Goal: Task Accomplishment & Management: Use online tool/utility

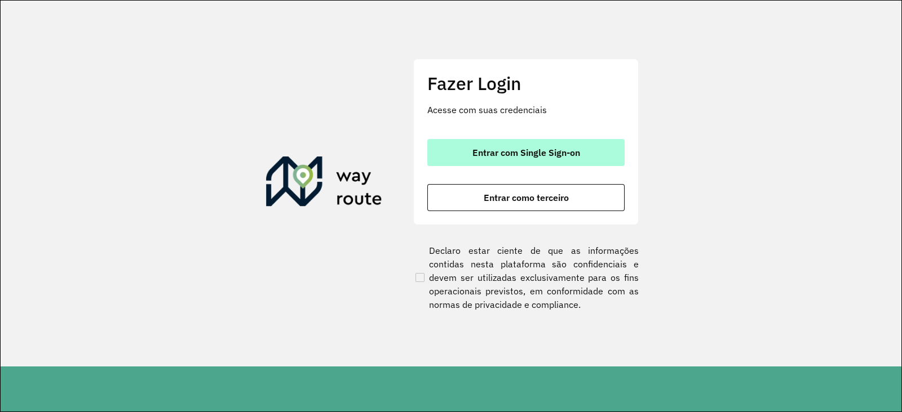
click at [480, 142] on button "Entrar com Single Sign-on" at bounding box center [525, 152] width 197 height 27
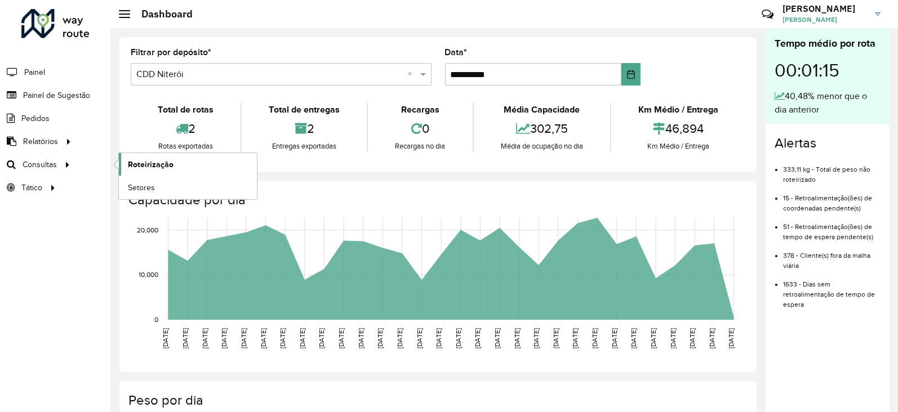
click at [172, 164] on link "Roteirização" at bounding box center [188, 164] width 138 height 23
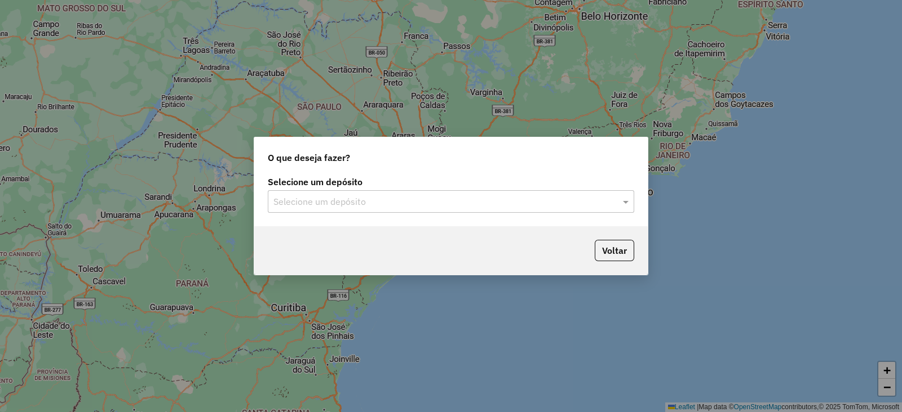
click at [323, 201] on input "text" at bounding box center [439, 203] width 332 height 14
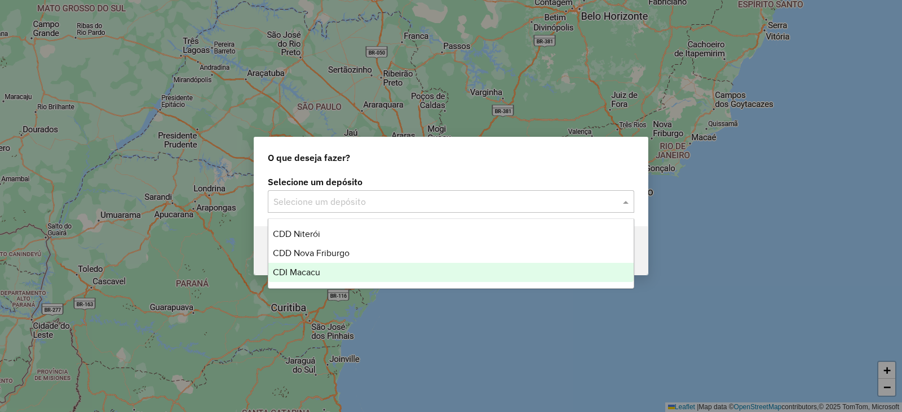
click at [312, 268] on span "CDI Macacu" at bounding box center [296, 273] width 47 height 10
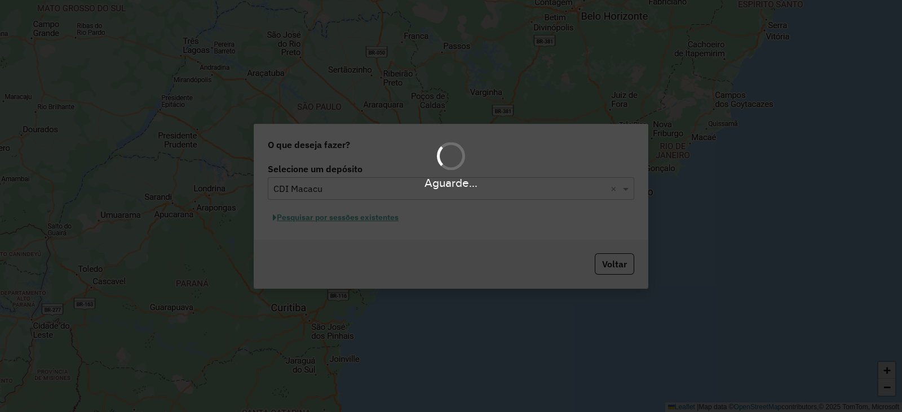
click at [323, 218] on div "Aguarde..." at bounding box center [451, 206] width 902 height 412
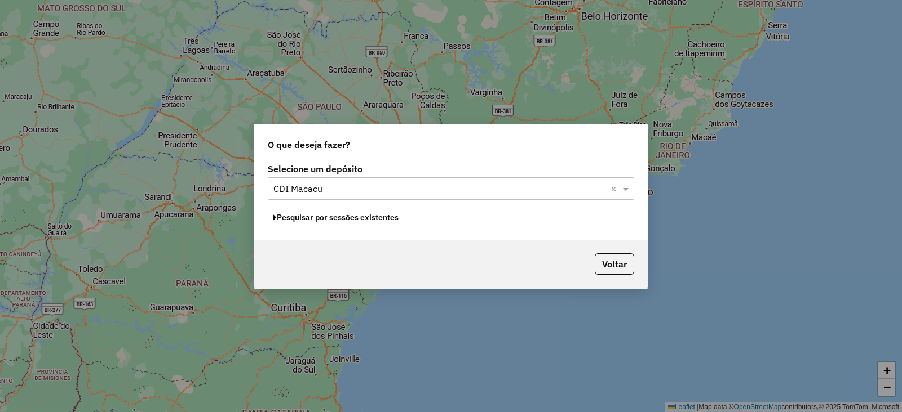
click at [323, 218] on button "Pesquisar por sessões existentes" at bounding box center [336, 217] width 136 height 17
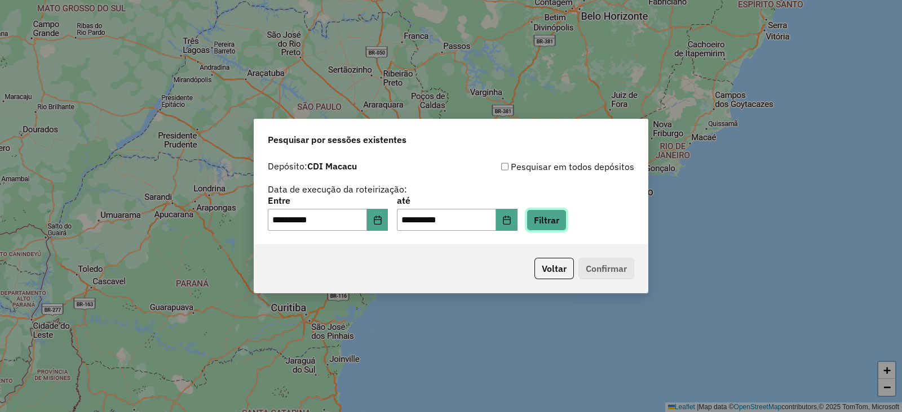
click at [556, 217] on button "Filtrar" at bounding box center [546, 220] width 40 height 21
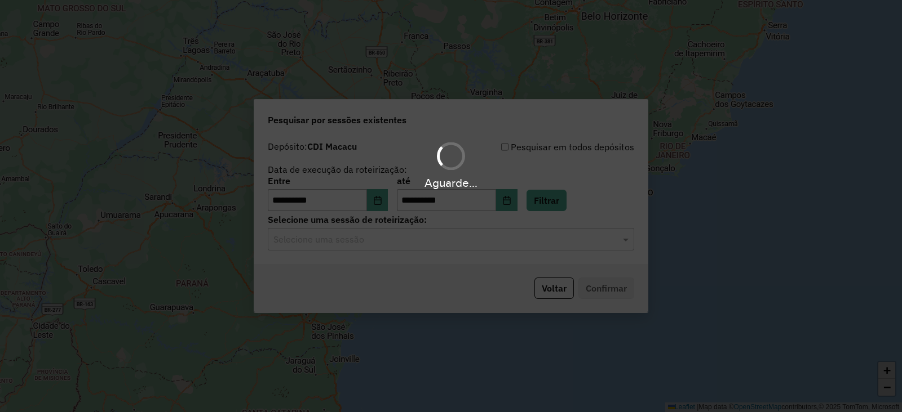
click at [376, 241] on hb-app "**********" at bounding box center [451, 206] width 902 height 412
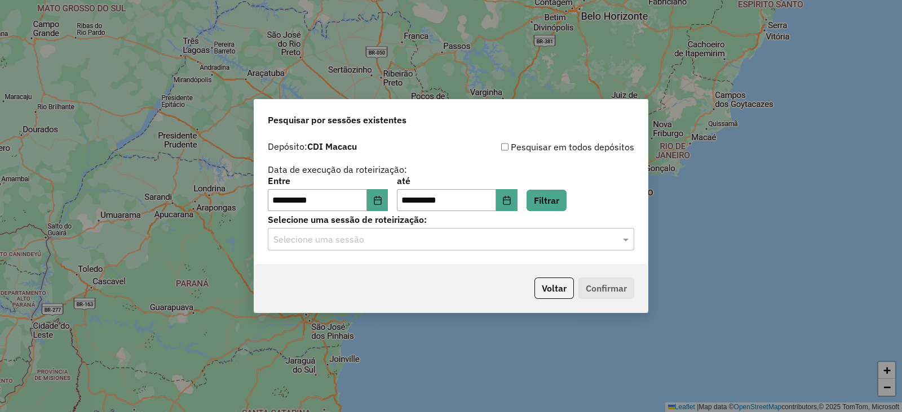
click at [375, 247] on div "Selecione uma sessão" at bounding box center [451, 239] width 366 height 23
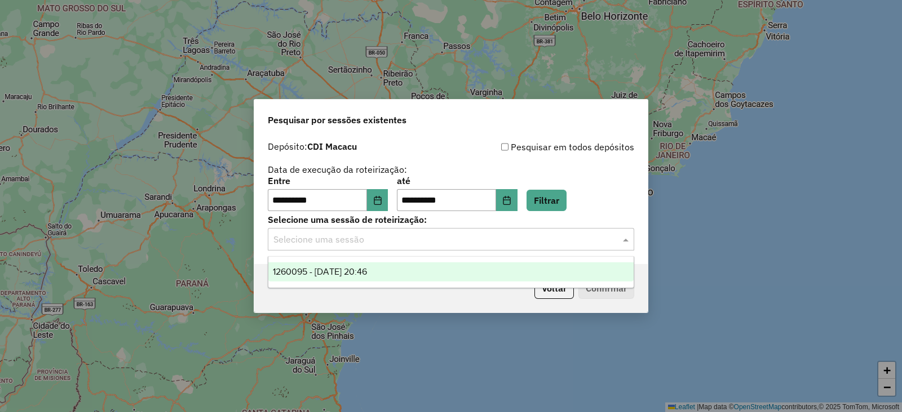
click at [333, 271] on span "1260095 - 05/09/2025 20:46" at bounding box center [320, 272] width 94 height 10
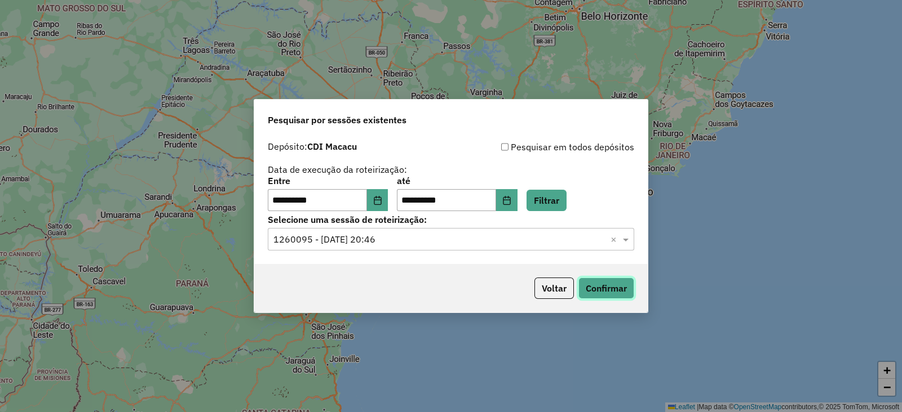
click at [604, 289] on button "Confirmar" at bounding box center [606, 288] width 56 height 21
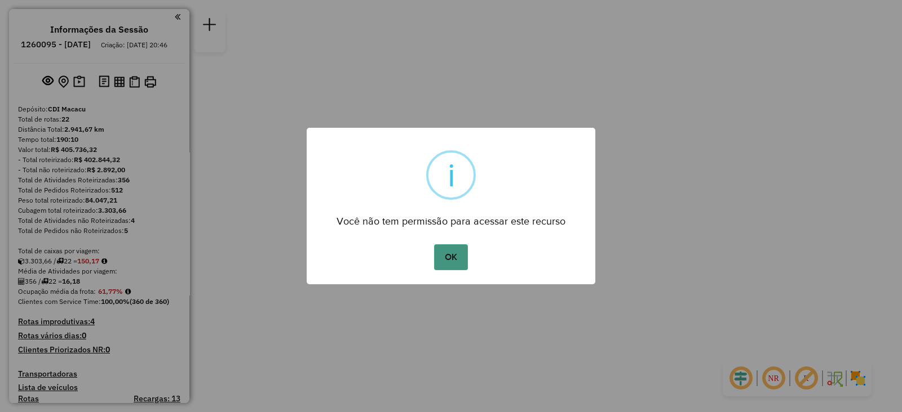
click at [451, 255] on button "OK" at bounding box center [450, 258] width 33 height 26
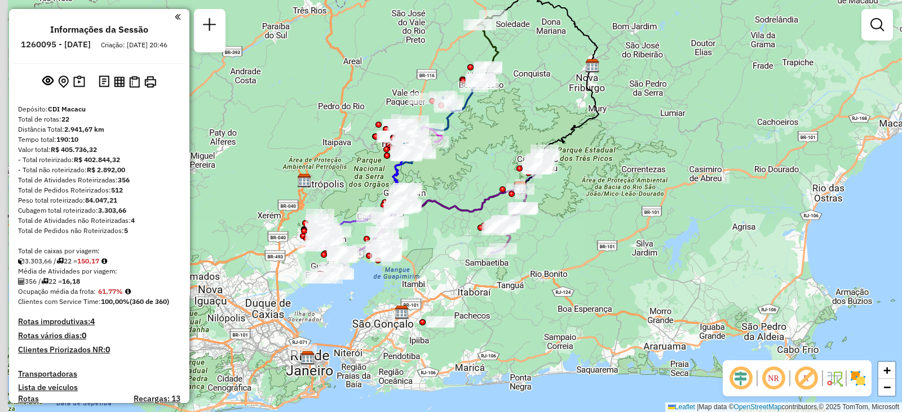
drag, startPoint x: 392, startPoint y: 233, endPoint x: 485, endPoint y: 203, distance: 97.8
click at [491, 201] on div "Janela de atendimento Grade de atendimento Capacidade Transportadoras Veículos …" at bounding box center [451, 206] width 902 height 412
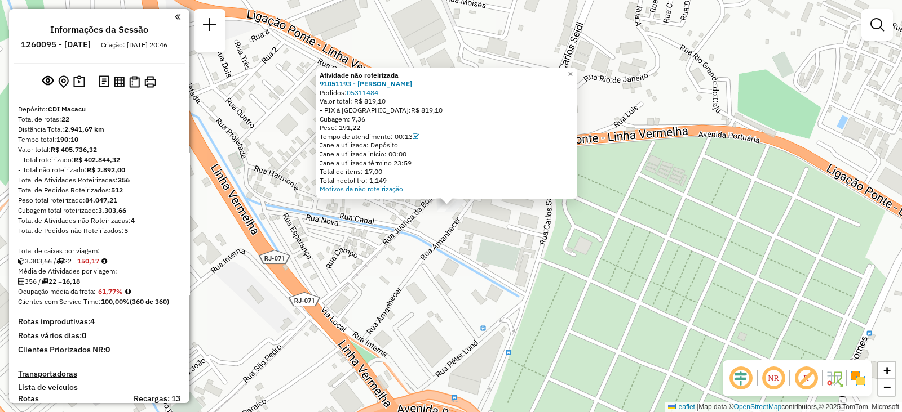
click at [478, 289] on div "Atividade não roteirizada 91051193 - JEFERSON AMORIM Pedidos: 05311484 Valor to…" at bounding box center [451, 206] width 902 height 412
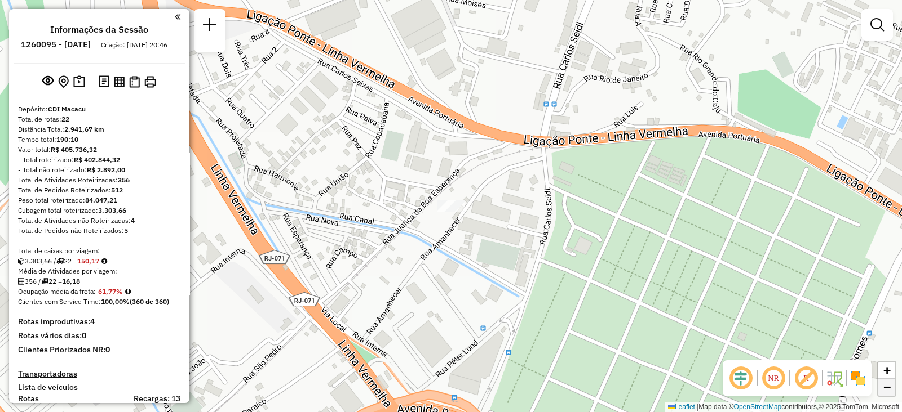
click at [891, 387] on link "−" at bounding box center [886, 387] width 17 height 17
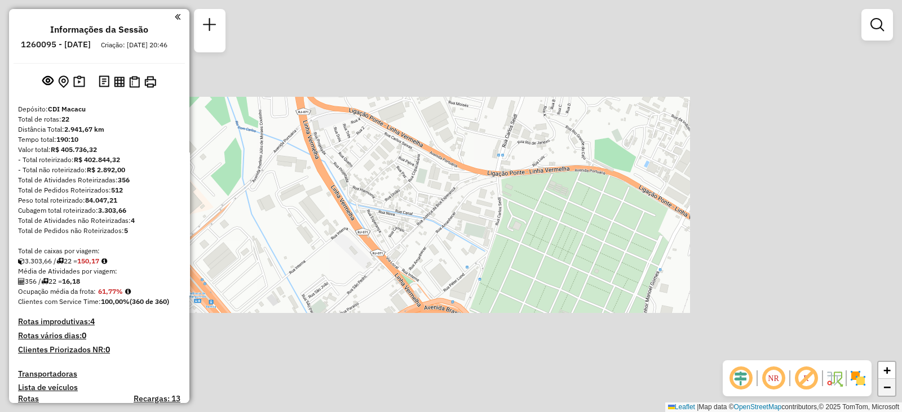
click at [891, 387] on link "−" at bounding box center [886, 387] width 17 height 17
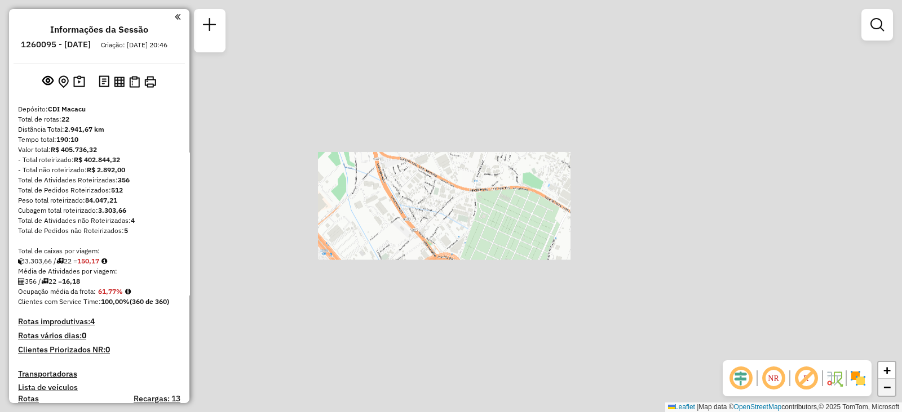
click at [891, 387] on link "−" at bounding box center [886, 387] width 17 height 17
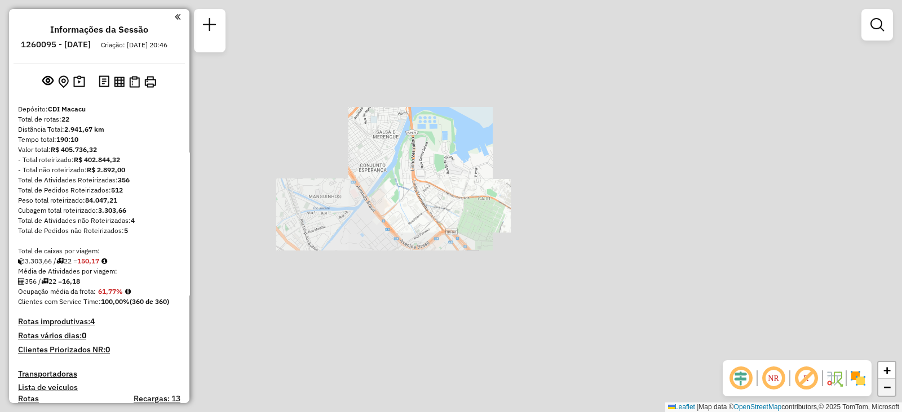
click at [891, 387] on link "−" at bounding box center [886, 387] width 17 height 17
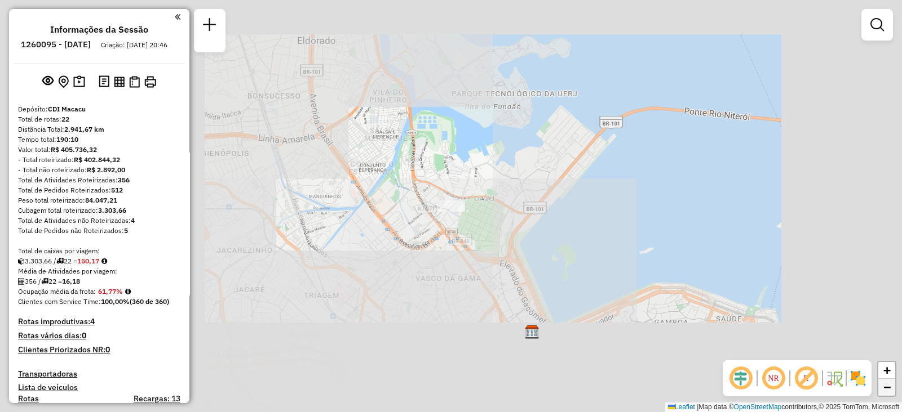
click at [891, 387] on link "−" at bounding box center [886, 387] width 17 height 17
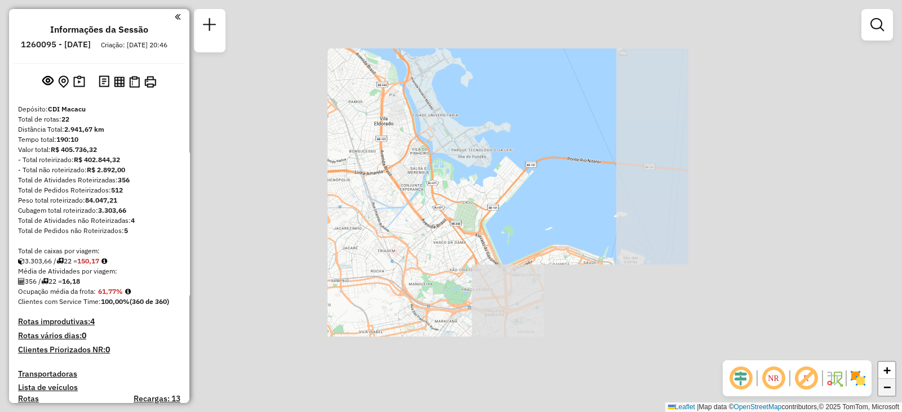
click at [891, 387] on link "−" at bounding box center [886, 387] width 17 height 17
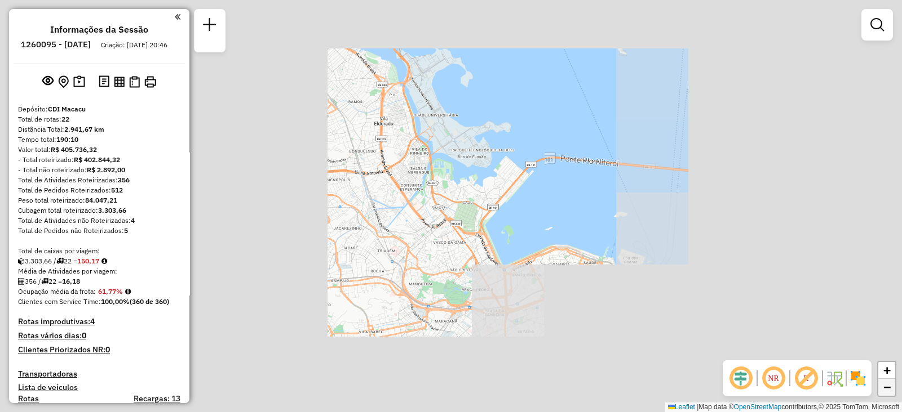
click at [891, 387] on link "−" at bounding box center [886, 387] width 17 height 17
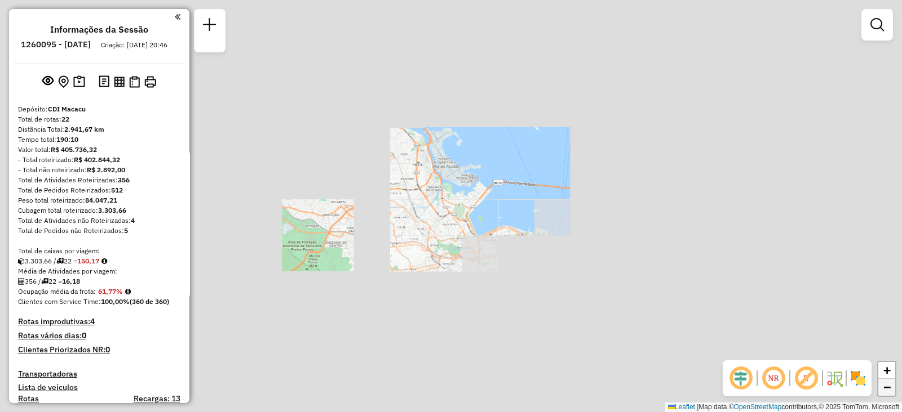
click at [891, 387] on link "−" at bounding box center [886, 387] width 17 height 17
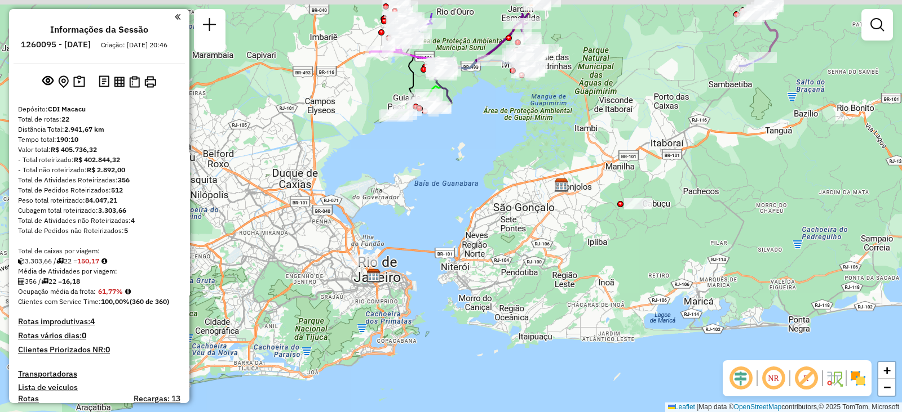
drag, startPoint x: 708, startPoint y: 208, endPoint x: 518, endPoint y: 281, distance: 203.3
click at [511, 303] on div "Janela de atendimento Grade de atendimento Capacidade Transportadoras Veículos …" at bounding box center [451, 206] width 902 height 412
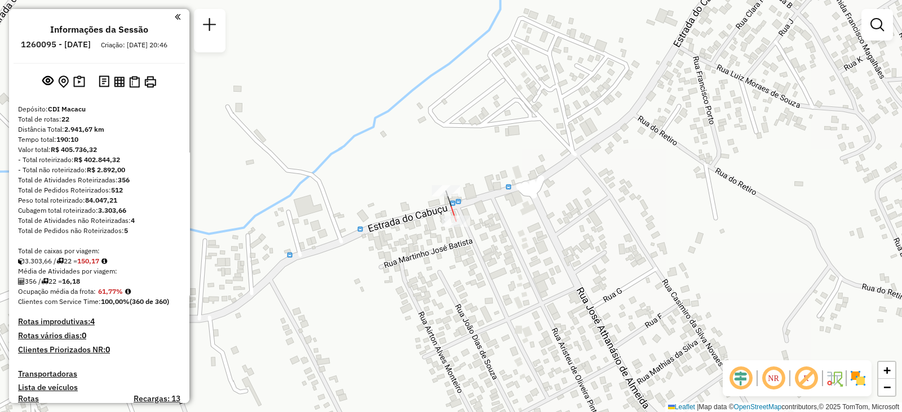
click at [453, 227] on div at bounding box center [456, 221] width 28 height 11
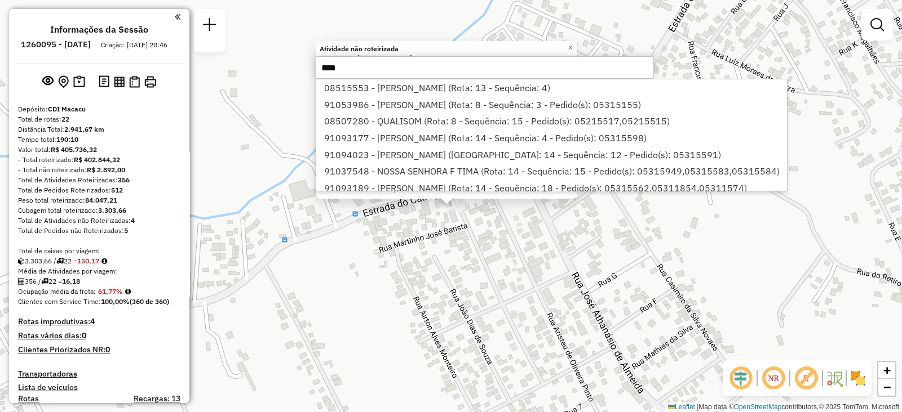
type input "*****"
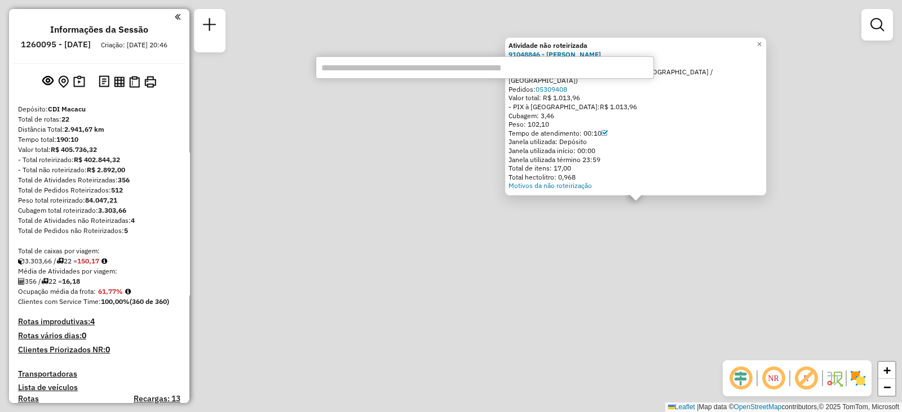
click at [691, 228] on div "Atividade não roteirizada 91048846 - [PERSON_NAME] Endereço: ESTRADA MINEIRA 15…" at bounding box center [451, 206] width 902 height 412
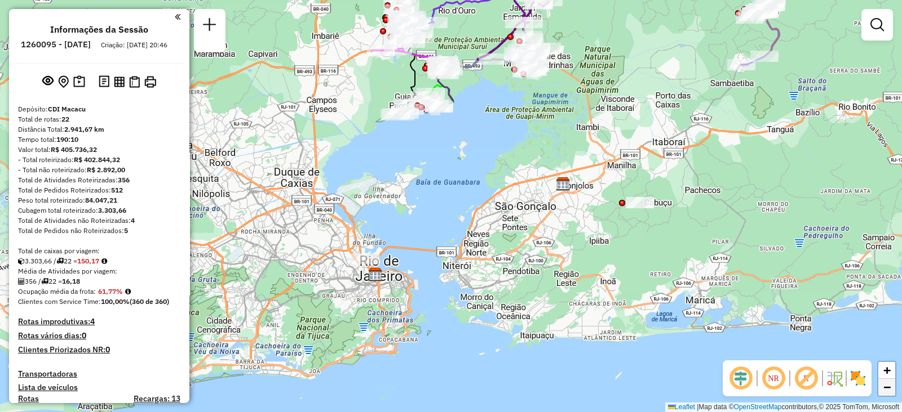
click at [890, 389] on span "−" at bounding box center [886, 387] width 7 height 14
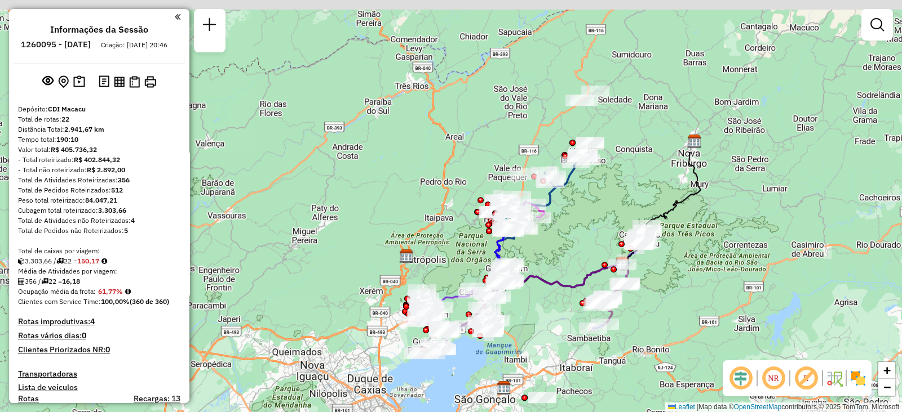
drag, startPoint x: 558, startPoint y: 55, endPoint x: 554, endPoint y: 241, distance: 186.0
click at [554, 241] on div "Janela de atendimento Grade de atendimento Capacidade Transportadoras Veículos …" at bounding box center [451, 206] width 902 height 412
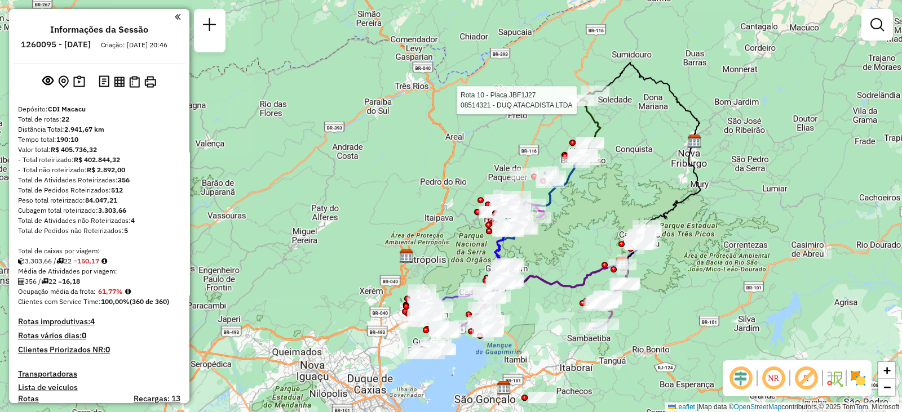
select select "**********"
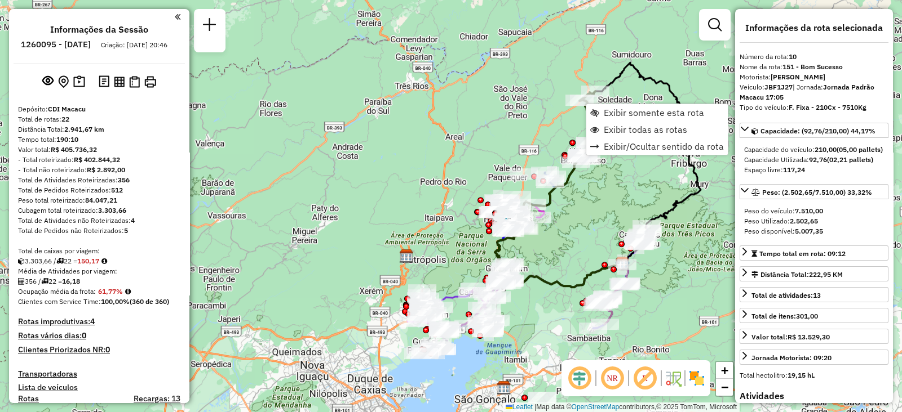
scroll to position [977, 0]
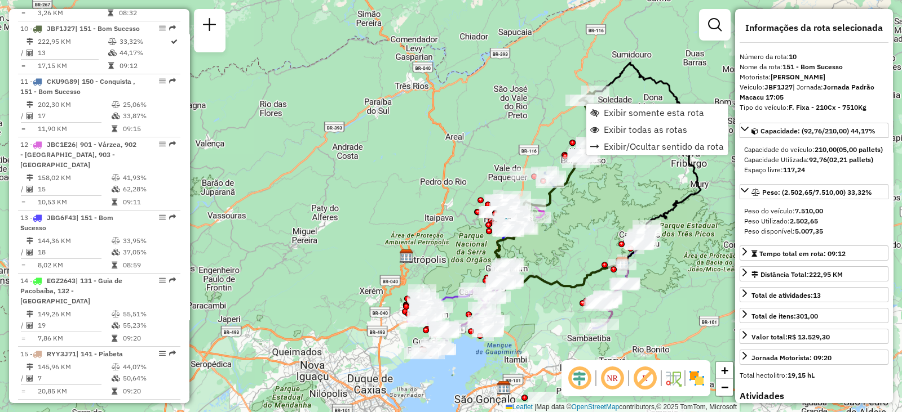
click at [597, 210] on div "Janela de atendimento Grade de atendimento Capacidade Transportadoras Veículos …" at bounding box center [451, 206] width 902 height 412
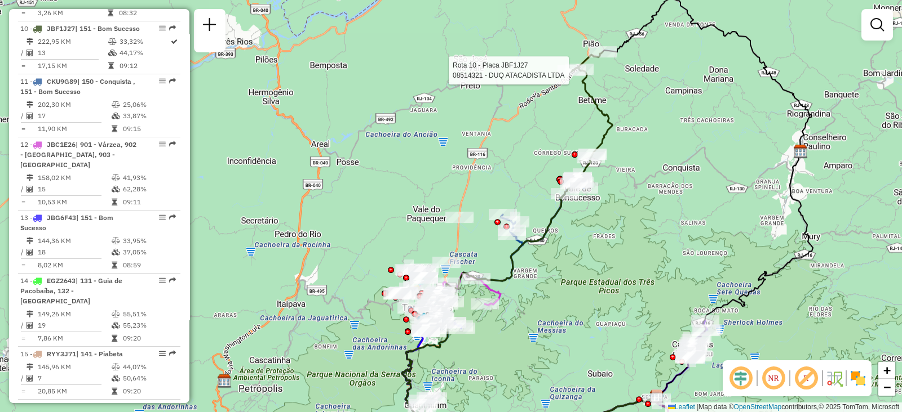
select select "**********"
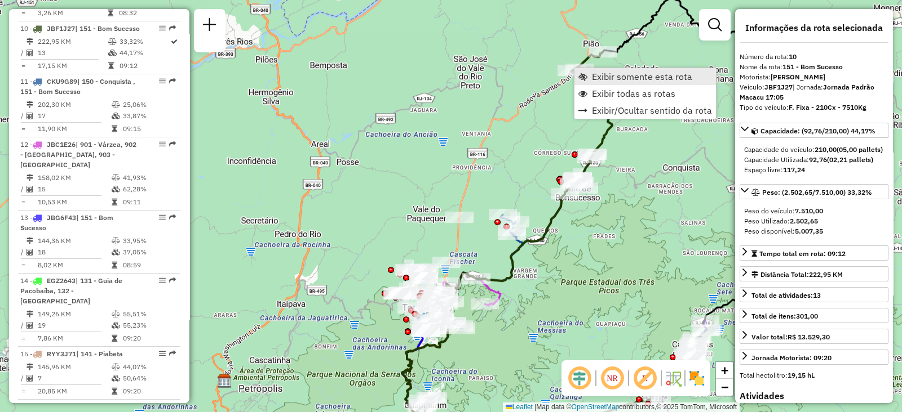
click at [627, 80] on span "Exibir somente esta rota" at bounding box center [642, 76] width 100 height 9
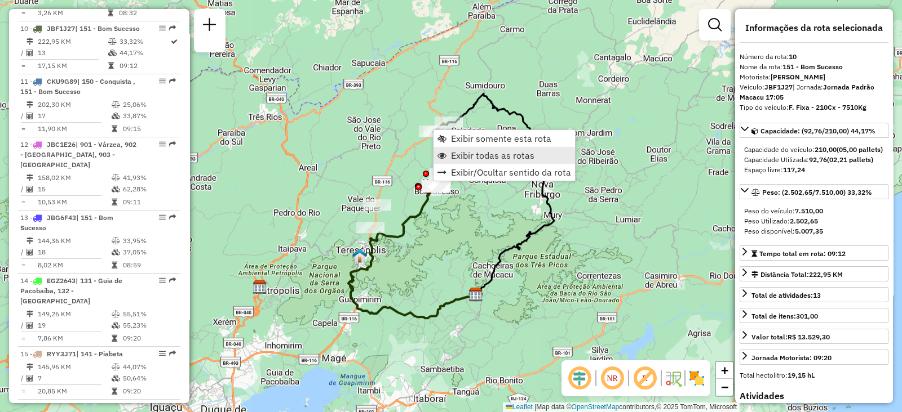
click at [460, 156] on span "Exibir todas as rotas" at bounding box center [492, 155] width 83 height 9
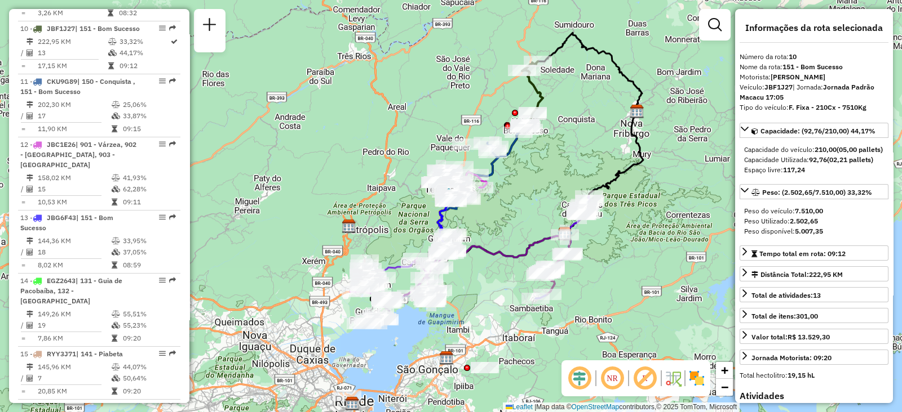
drag, startPoint x: 480, startPoint y: 248, endPoint x: 565, endPoint y: 189, distance: 103.6
click at [565, 189] on div "Janela de atendimento Grade de atendimento Capacidade Transportadoras Veículos …" at bounding box center [451, 206] width 902 height 412
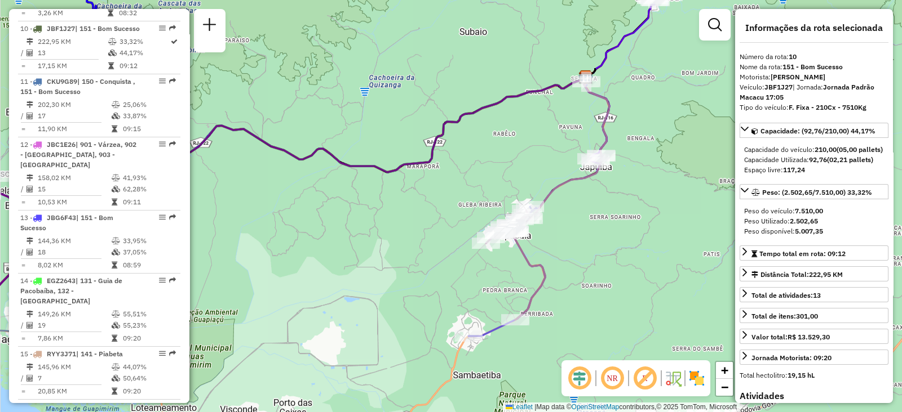
click at [406, 83] on div "Janela de atendimento Grade de atendimento Capacidade Transportadoras Veículos …" at bounding box center [451, 206] width 902 height 412
